Goal: Task Accomplishment & Management: Complete application form

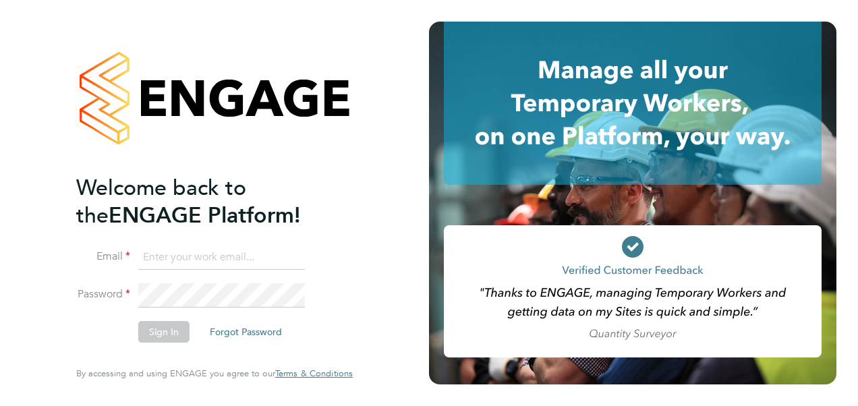
type input "zhassanali110@gmail.com"
click at [183, 332] on button "Sign In" at bounding box center [163, 332] width 51 height 22
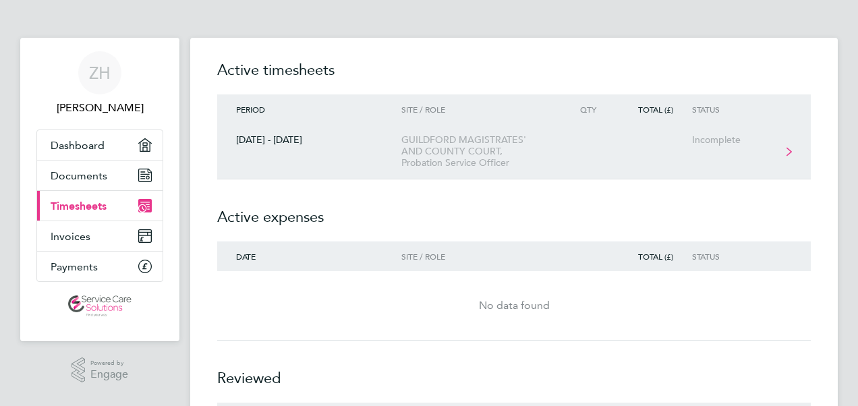
click at [467, 159] on div "GUILDFORD MAGISTRATES' AND COUNTY COURT, Probation Service Officer" at bounding box center [478, 151] width 154 height 34
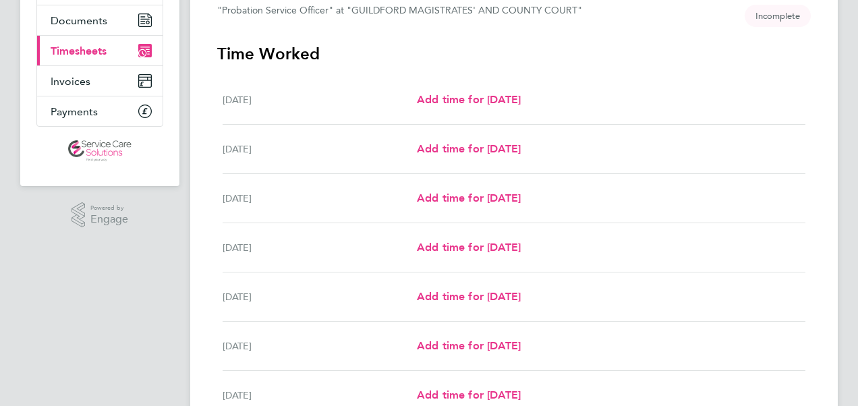
scroll to position [135, 0]
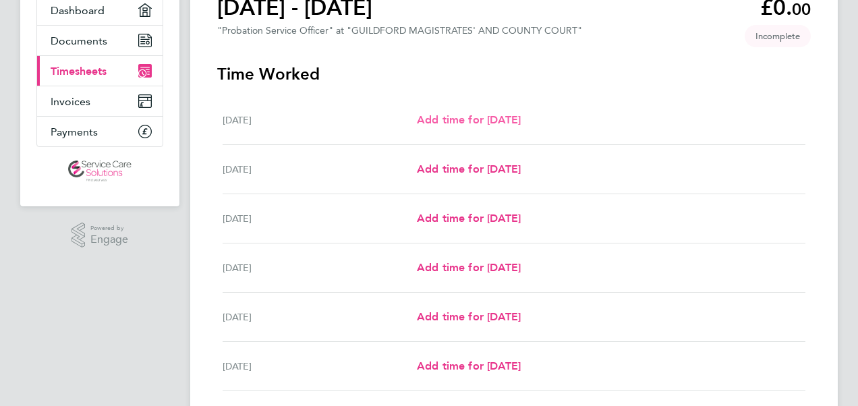
click at [471, 116] on span "Add time for [DATE]" at bounding box center [469, 119] width 104 height 13
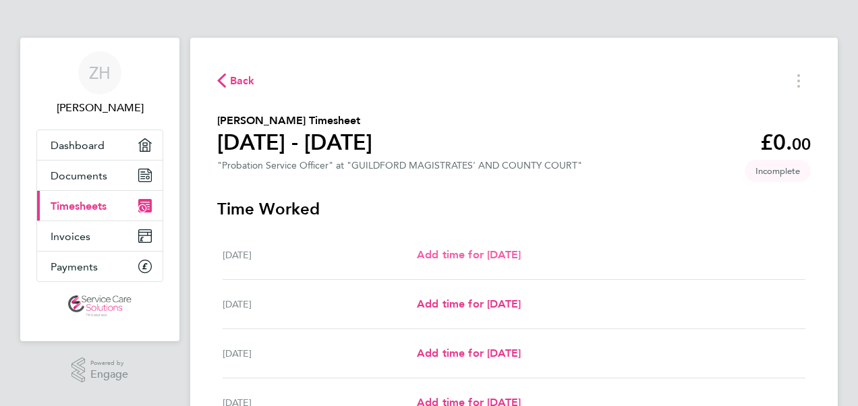
select select "30"
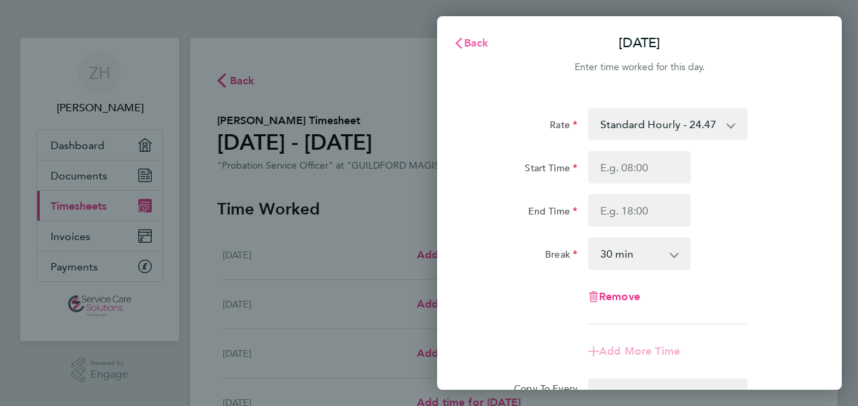
click at [472, 50] on button "Back" at bounding box center [471, 43] width 63 height 27
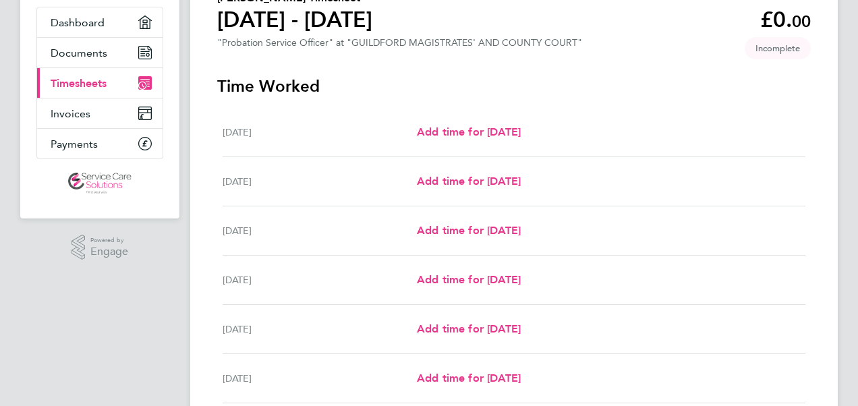
scroll to position [135, 0]
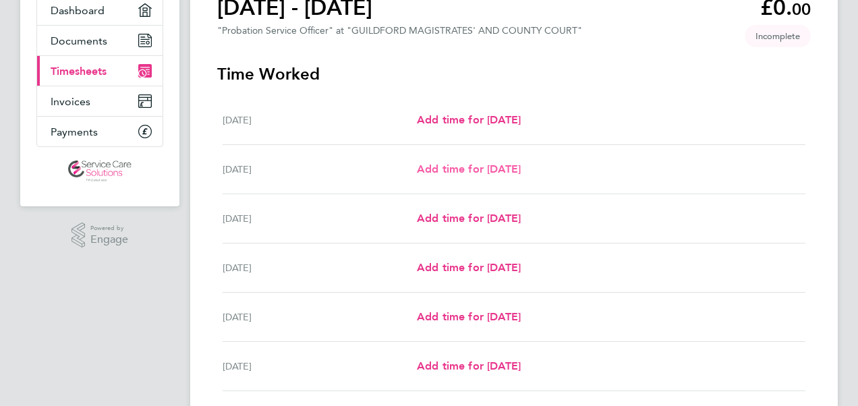
click at [475, 165] on span "Add time for [DATE]" at bounding box center [469, 169] width 104 height 13
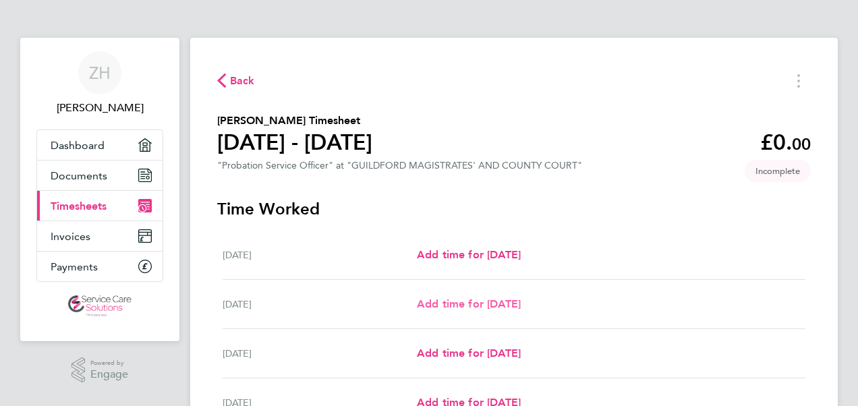
select select "30"
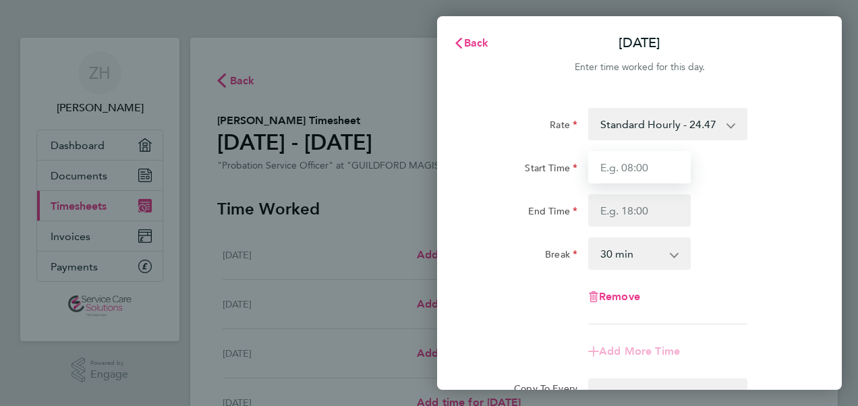
click at [665, 169] on input "Start Time" at bounding box center [639, 167] width 103 height 32
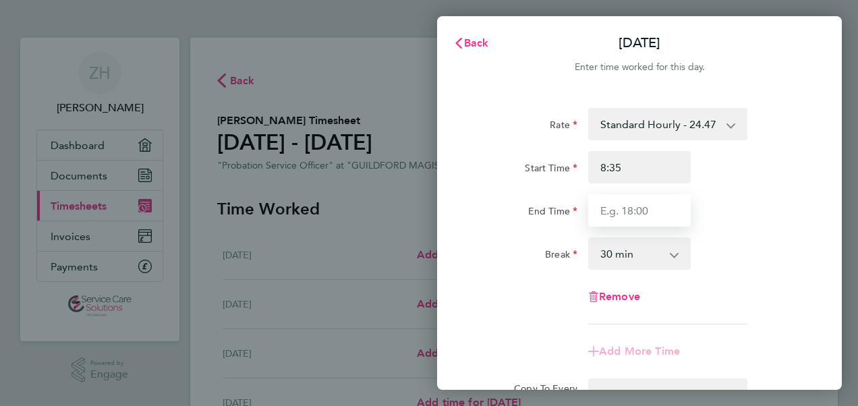
type input "08:35"
click at [648, 218] on input "End Time" at bounding box center [639, 210] width 103 height 32
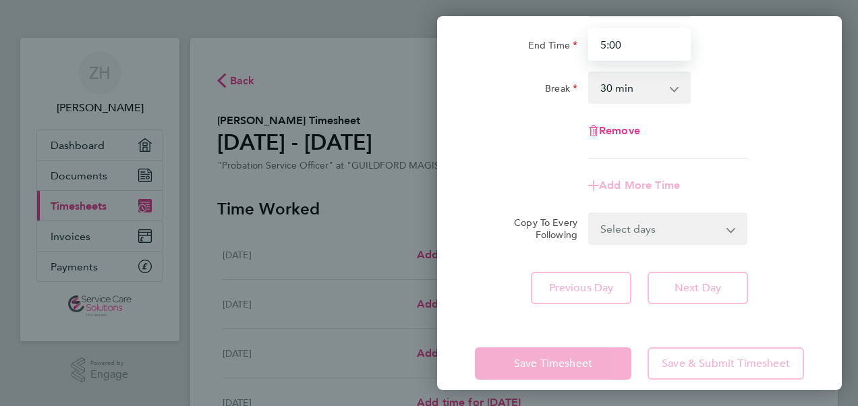
scroll to position [182, 0]
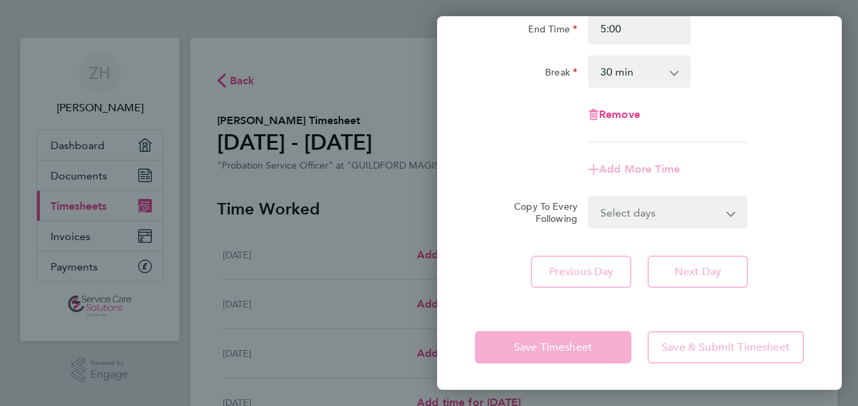
type input "05:00"
click at [697, 276] on app-form-button "Next Day" at bounding box center [693, 272] width 109 height 32
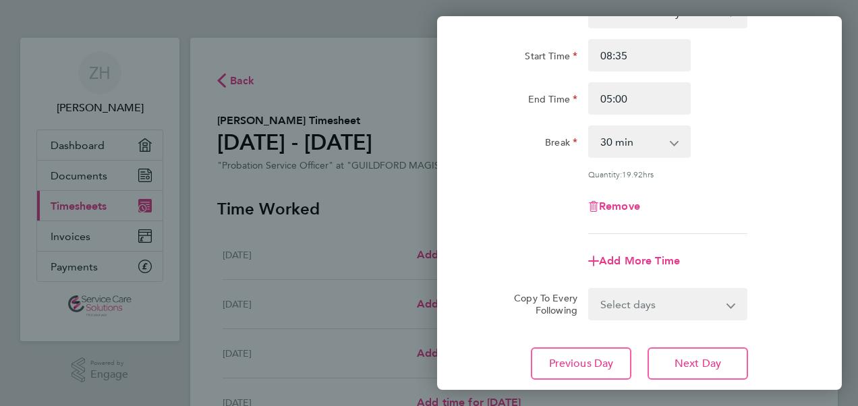
scroll to position [202, 0]
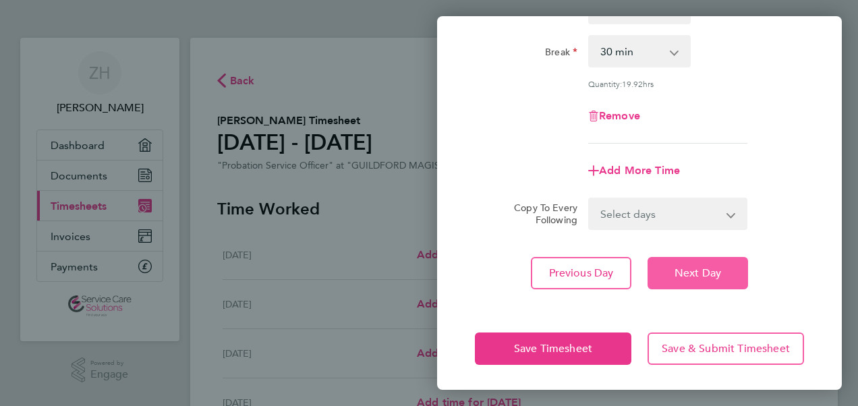
click at [713, 281] on button "Next Day" at bounding box center [697, 273] width 100 height 32
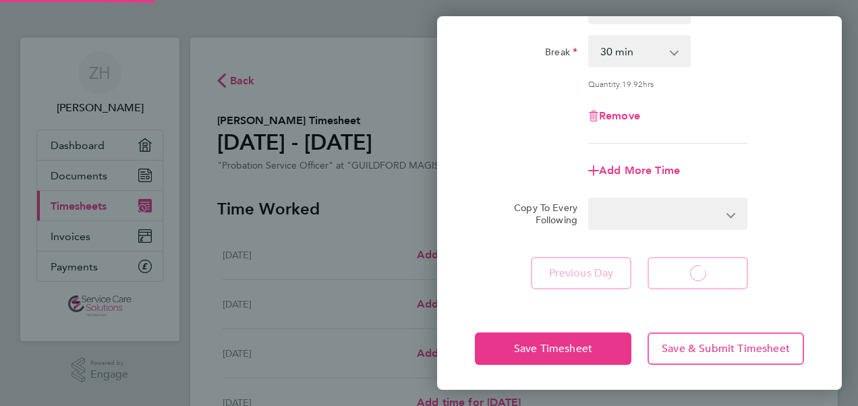
select select "30"
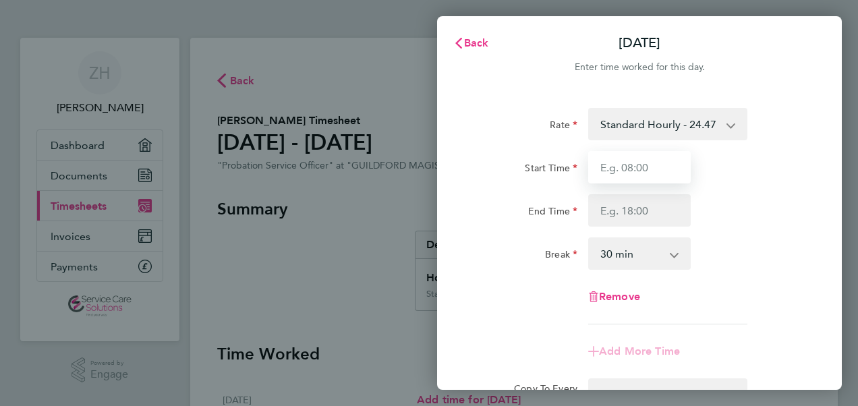
click at [660, 167] on input "Start Time" at bounding box center [639, 167] width 103 height 32
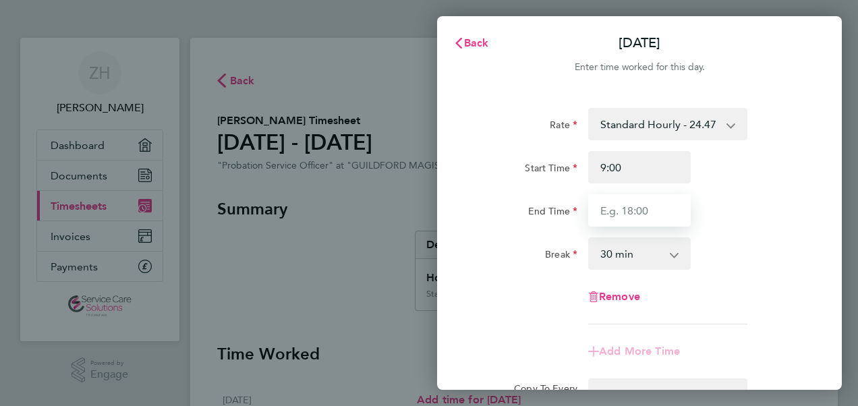
type input "09:00"
click at [659, 213] on input "End Time" at bounding box center [639, 210] width 103 height 32
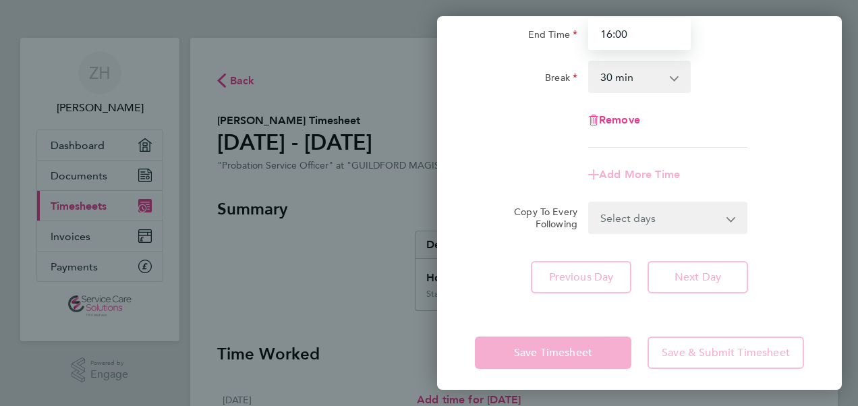
scroll to position [182, 0]
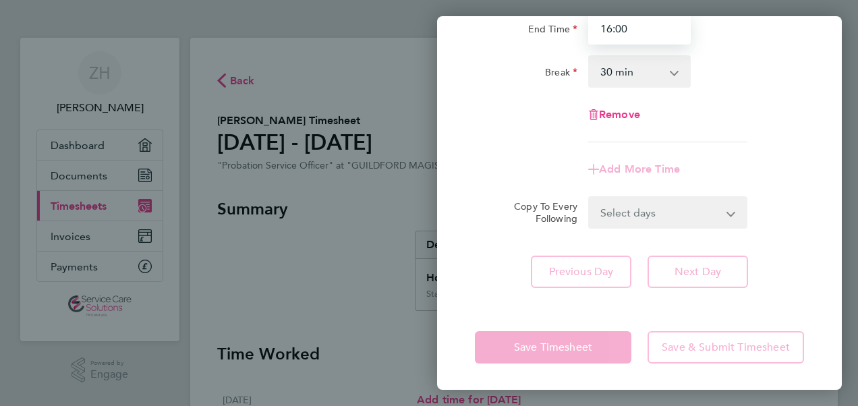
type input "16:00"
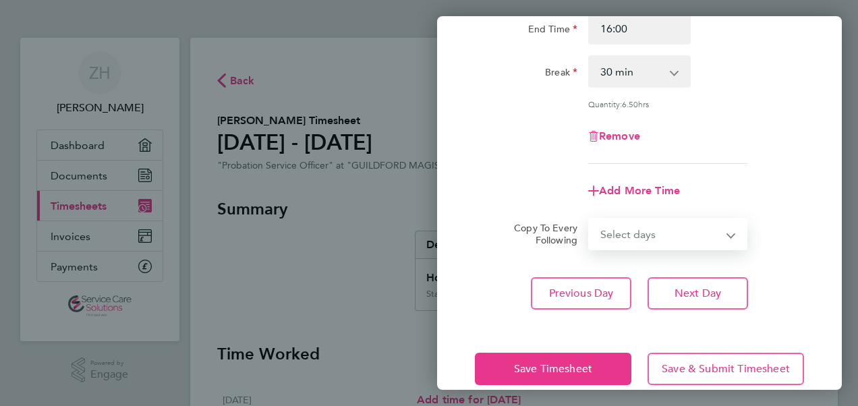
click at [658, 219] on select "Select days Day Weekday (Mon-Fri) Weekend (Sat-Sun) [DATE] [DATE] [DATE] [DATE]" at bounding box center [660, 234] width 142 height 30
click at [783, 271] on div "Rate Standard Hourly - 24.47 Start Time 09:00 End Time 16:00 Break 0 min 15 min…" at bounding box center [639, 118] width 405 height 416
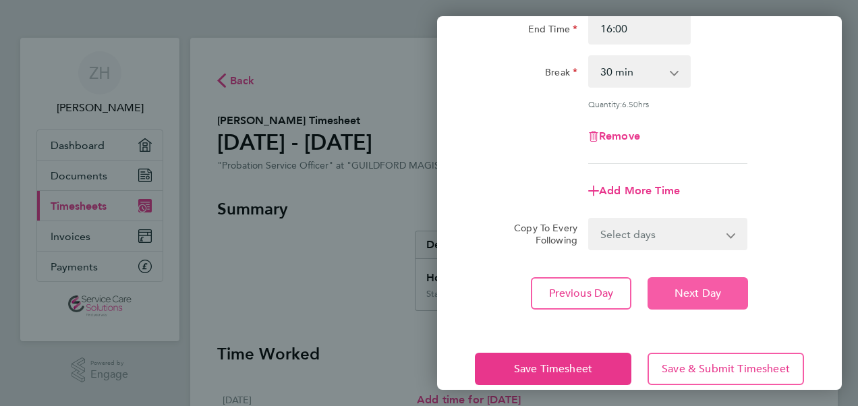
click at [725, 289] on button "Next Day" at bounding box center [697, 293] width 100 height 32
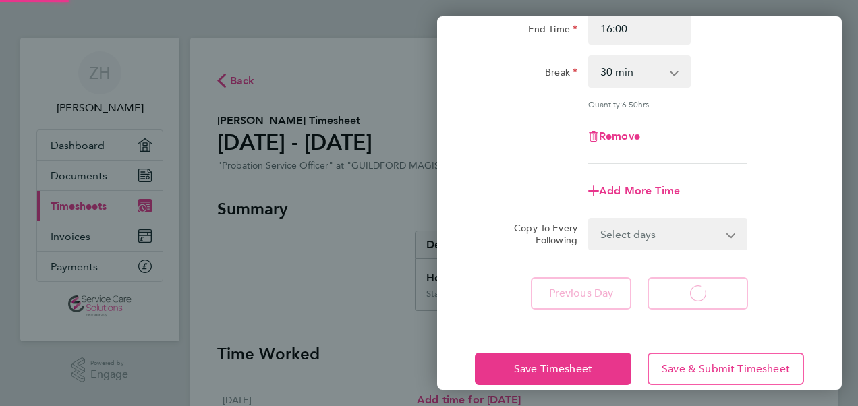
select select "30"
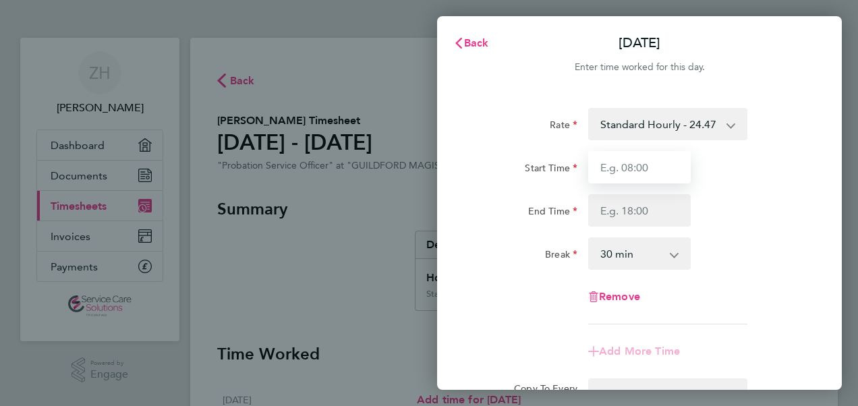
click at [649, 165] on input "Start Time" at bounding box center [639, 167] width 103 height 32
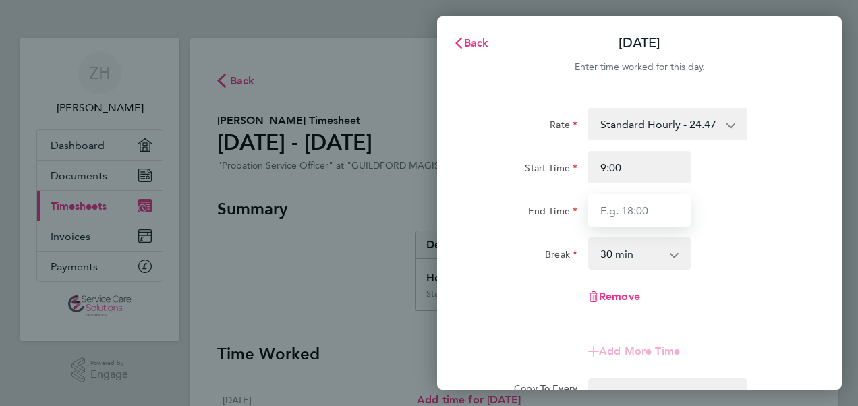
type input "09:00"
click at [654, 218] on input "End Time" at bounding box center [639, 210] width 103 height 32
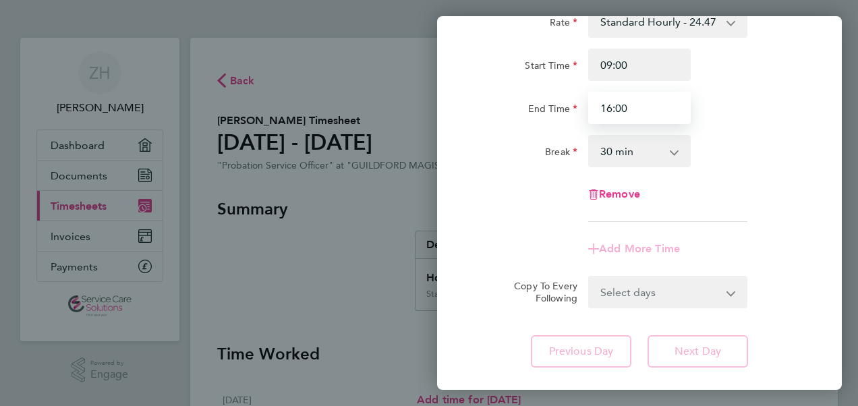
scroll to position [182, 0]
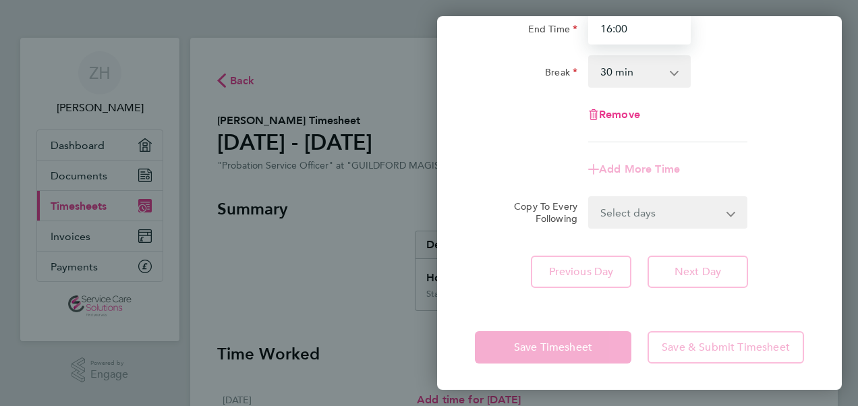
type input "16:00"
click at [703, 271] on div "Rate Standard Hourly - 24.47 Start Time 09:00 End Time 16:00 Break 0 min 15 min…" at bounding box center [639, 107] width 405 height 395
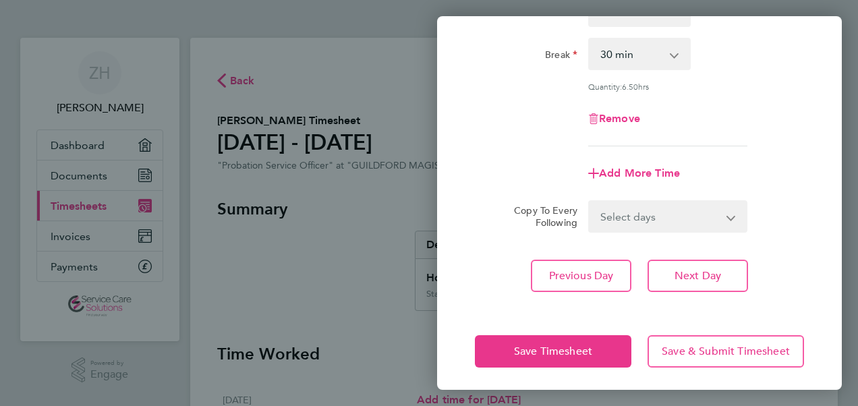
scroll to position [202, 0]
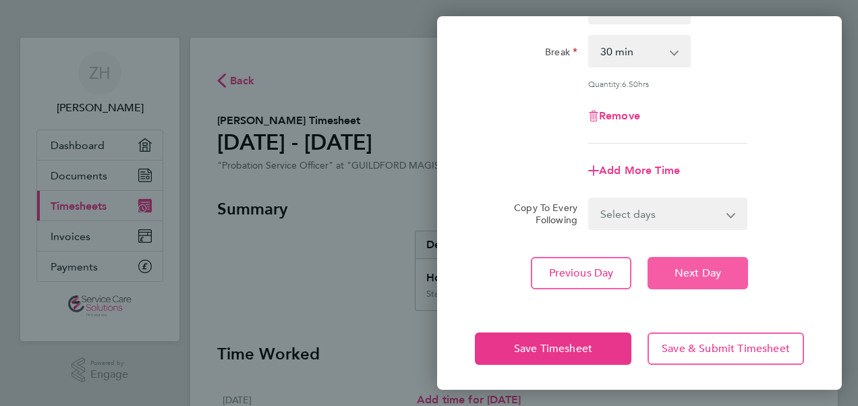
click at [711, 285] on button "Next Day" at bounding box center [697, 273] width 100 height 32
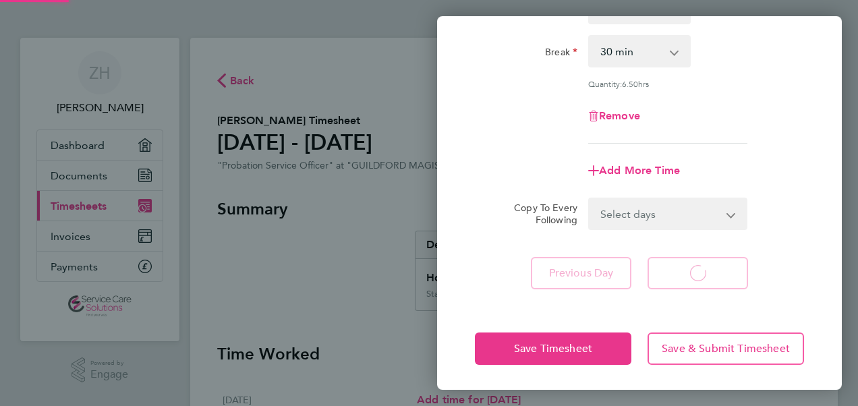
select select "30"
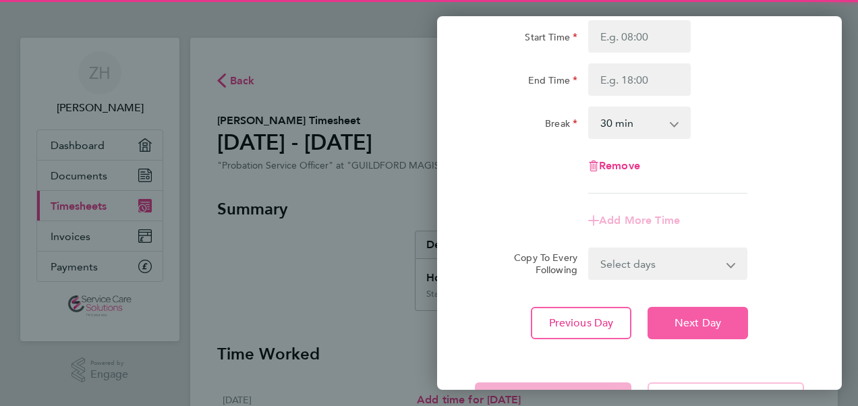
scroll to position [47, 0]
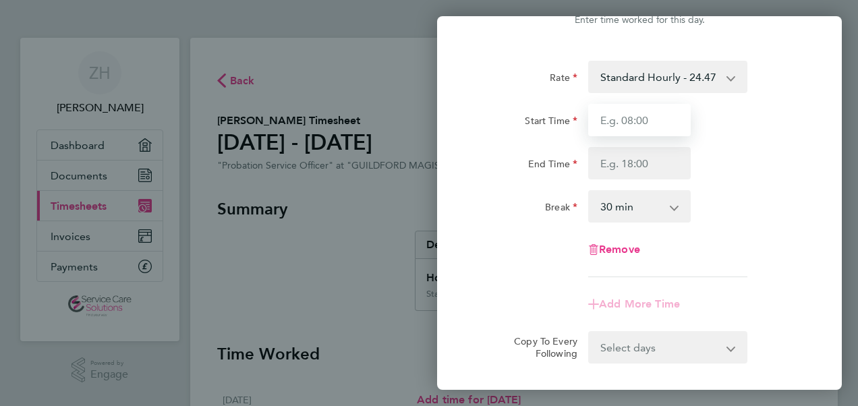
click at [643, 129] on input "Start Time" at bounding box center [639, 120] width 103 height 32
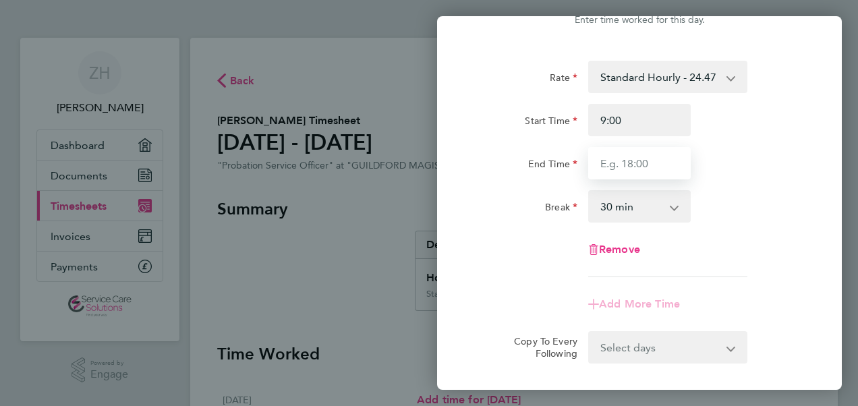
type input "09:00"
click at [662, 158] on input "End Time" at bounding box center [639, 163] width 103 height 32
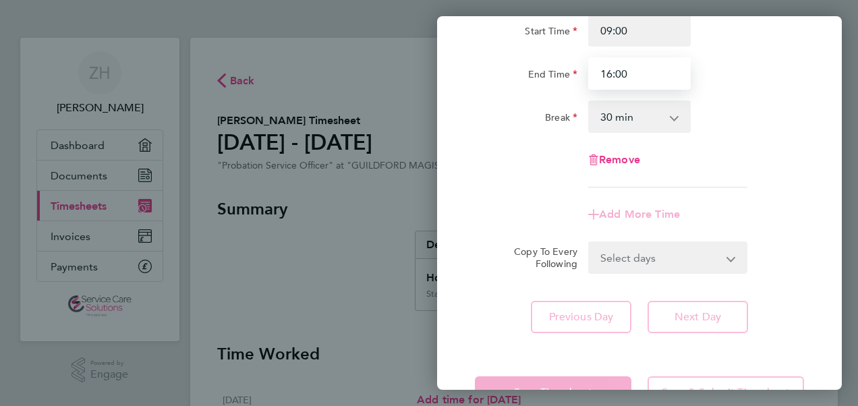
scroll to position [182, 0]
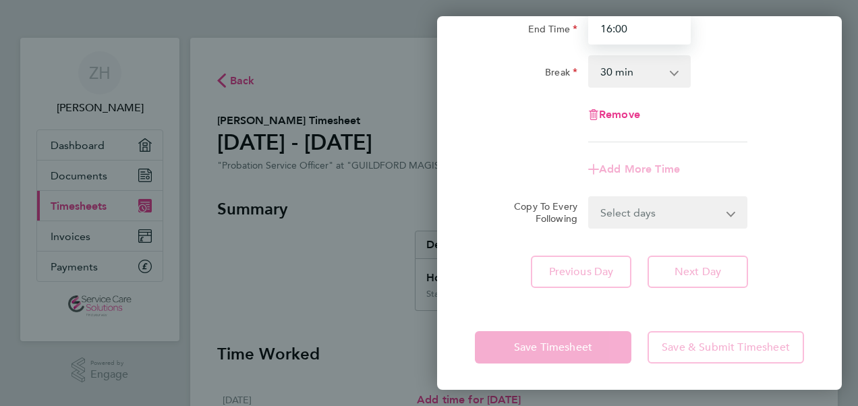
type input "16:00"
click at [721, 340] on div "Save Timesheet Save & Submit Timesheet" at bounding box center [639, 347] width 405 height 86
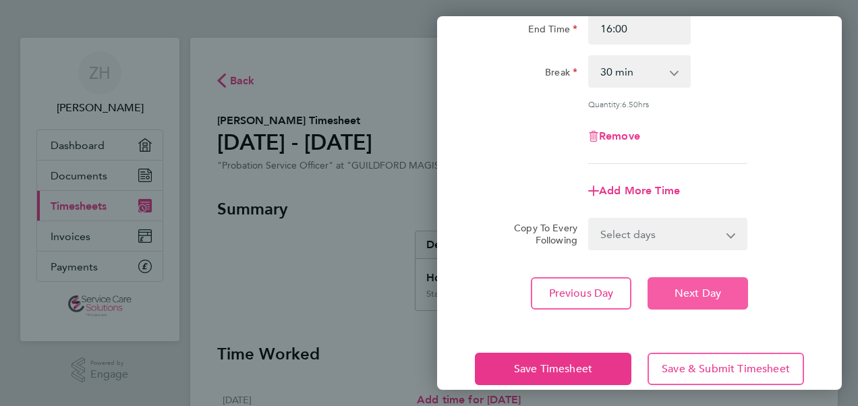
scroll to position [203, 0]
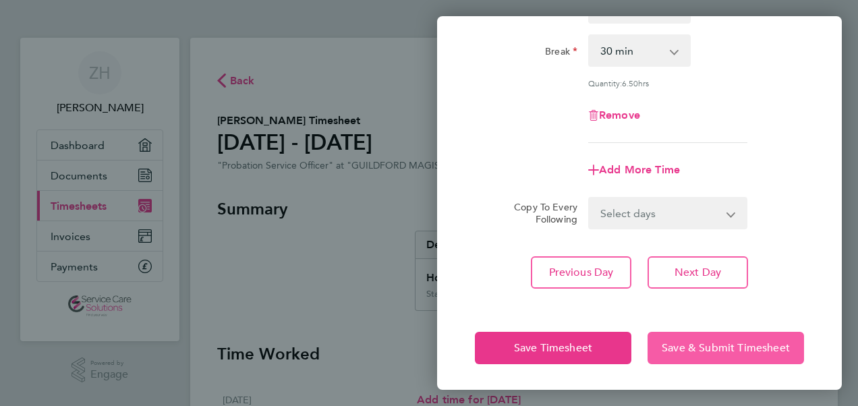
click at [747, 341] on span "Save & Submit Timesheet" at bounding box center [726, 347] width 128 height 13
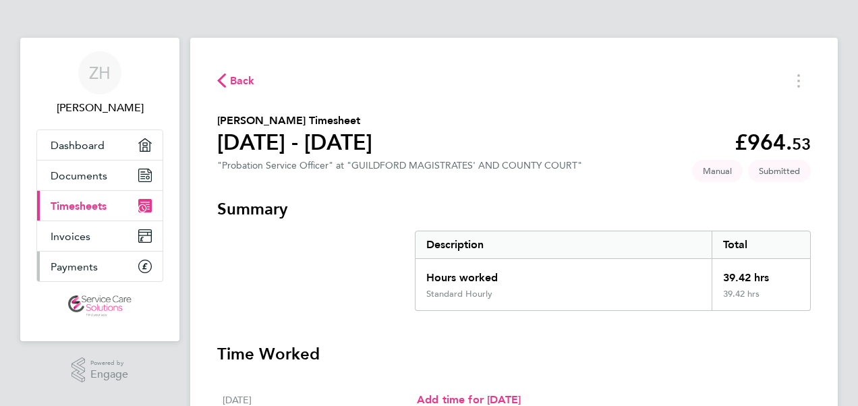
click at [67, 262] on span "Payments" at bounding box center [74, 266] width 47 height 13
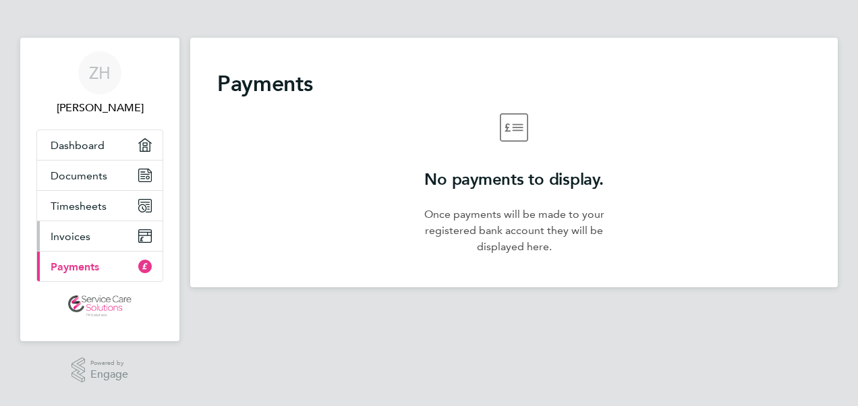
click at [78, 233] on span "Invoices" at bounding box center [71, 236] width 40 height 13
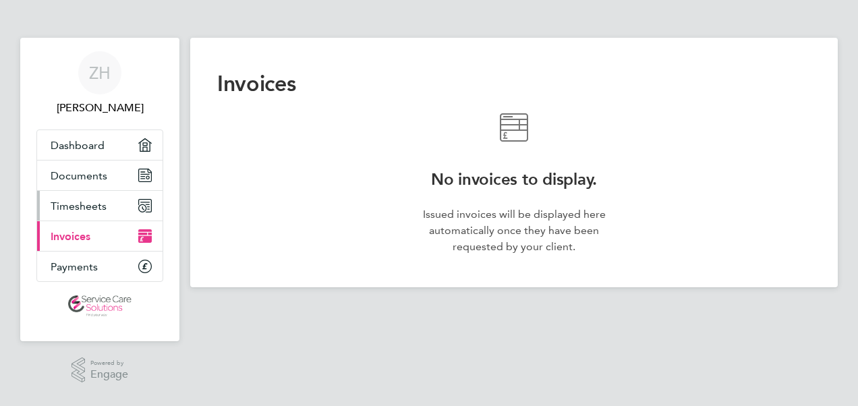
click at [74, 203] on span "Timesheets" at bounding box center [79, 206] width 56 height 13
